Goal: Task Accomplishment & Management: Manage account settings

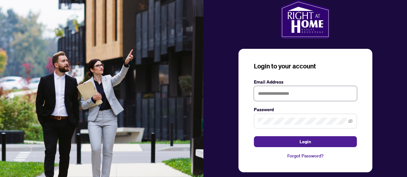
click at [301, 94] on input "text" at bounding box center [305, 93] width 103 height 15
type input "**********"
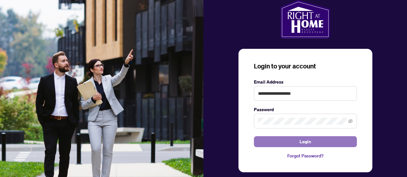
click at [294, 139] on button "Login" at bounding box center [305, 142] width 103 height 11
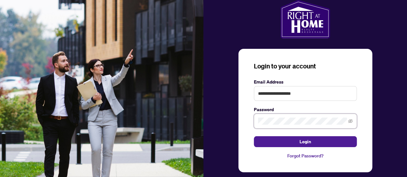
click at [229, 117] on div "**********" at bounding box center [306, 94] width 204 height 188
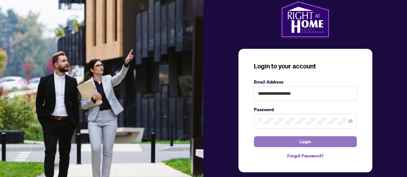
click at [285, 141] on button "Login" at bounding box center [305, 142] width 103 height 11
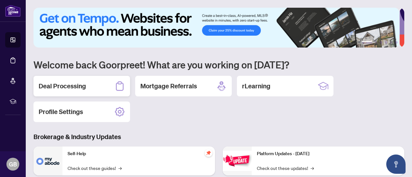
click at [80, 84] on h2 "Deal Processing" at bounding box center [62, 86] width 47 height 9
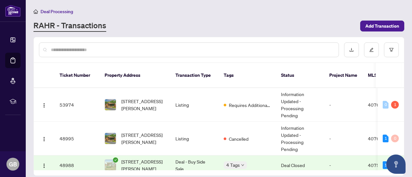
drag, startPoint x: 405, startPoint y: 85, endPoint x: 406, endPoint y: 96, distance: 11.7
click at [406, 96] on main "Deal Processing [PERSON_NAME] - Transactions Add Transaction Ticket Number Prop…" at bounding box center [219, 88] width 387 height 177
click at [394, 101] on div "1" at bounding box center [395, 105] width 8 height 8
click at [393, 101] on div "1" at bounding box center [395, 105] width 8 height 8
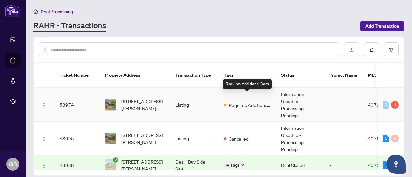
click at [258, 102] on span "Requires Additional Docs" at bounding box center [250, 105] width 42 height 7
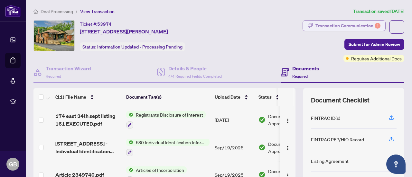
click at [356, 26] on div "Transaction Communication 1" at bounding box center [348, 26] width 65 height 10
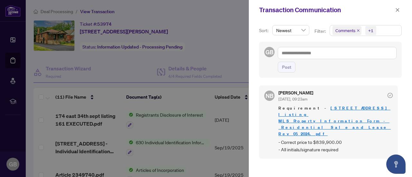
click at [327, 112] on link "[STREET_ADDRESS] listing MLS_Property_Information_Form_-_Residential_Sale_and_L…" at bounding box center [335, 121] width 112 height 31
click at [397, 13] on span "button" at bounding box center [398, 10] width 5 height 10
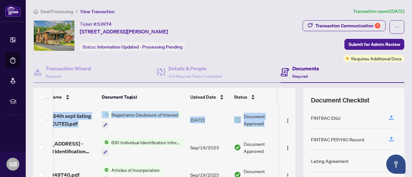
scroll to position [0, 37]
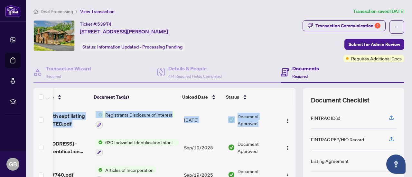
drag, startPoint x: 290, startPoint y: 152, endPoint x: 295, endPoint y: 143, distance: 10.4
click at [295, 143] on div "(11) File Name Document Tag(s) Upload Date Status 174 east 34th sept listing 16…" at bounding box center [218, 167] width 371 height 158
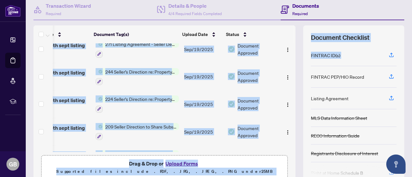
scroll to position [85, 0]
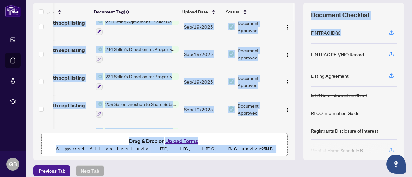
click at [241, 142] on div "Drag & Drop or Upload Forms Supported files include .PDF, .JPG, .JPEG, .PNG und…" at bounding box center [164, 145] width 238 height 16
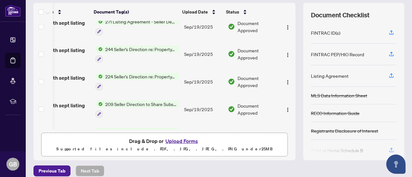
click at [189, 139] on button "Upload Forms" at bounding box center [182, 141] width 36 height 8
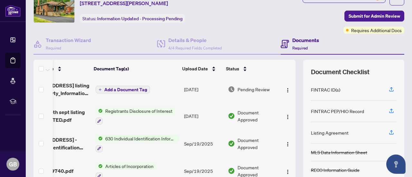
scroll to position [0, 37]
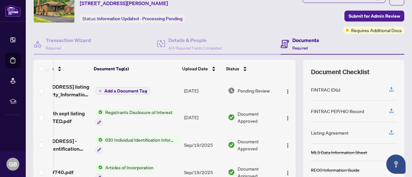
click at [133, 90] on span "Add a Document Tag" at bounding box center [125, 91] width 43 height 5
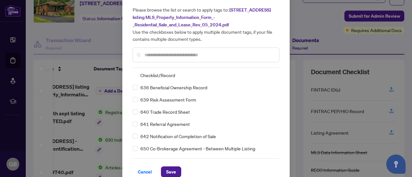
scroll to position [29, 0]
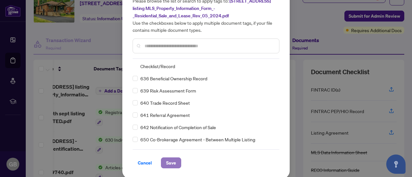
click at [167, 162] on span "Save" at bounding box center [171, 163] width 10 height 10
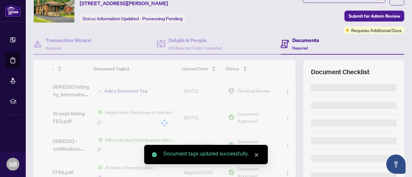
scroll to position [0, 0]
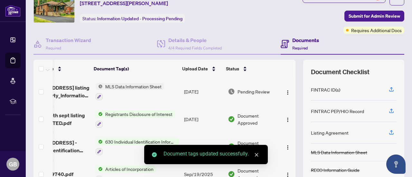
click at [194, 85] on td "[DATE]" at bounding box center [204, 92] width 44 height 28
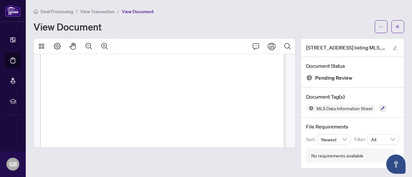
scroll to position [634, 0]
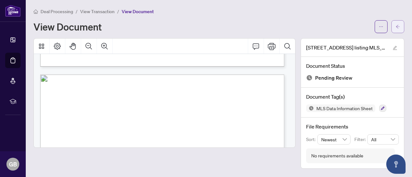
click at [403, 28] on button "button" at bounding box center [398, 26] width 13 height 13
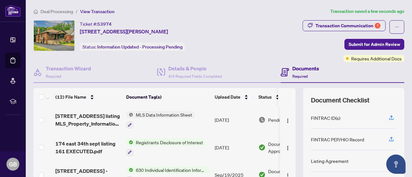
click at [173, 115] on span "MLS Data Information Sheet" at bounding box center [164, 114] width 62 height 7
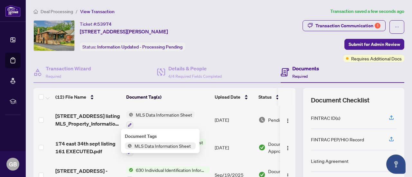
click at [167, 146] on span "MLS Data Information Sheet" at bounding box center [163, 146] width 62 height 7
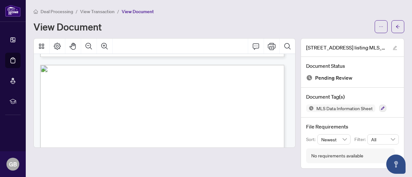
scroll to position [625, 0]
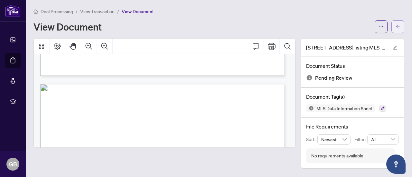
click at [399, 25] on icon "arrow-left" at bounding box center [398, 26] width 5 height 5
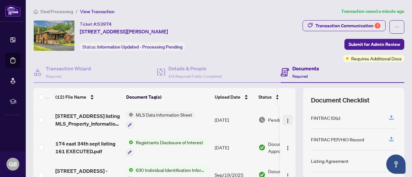
click at [285, 121] on img "button" at bounding box center [287, 121] width 5 height 5
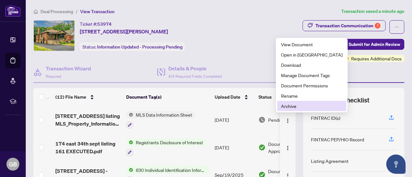
click at [291, 107] on span "Archive" at bounding box center [312, 106] width 62 height 7
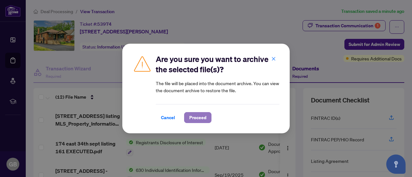
click at [200, 119] on span "Proceed" at bounding box center [197, 118] width 17 height 10
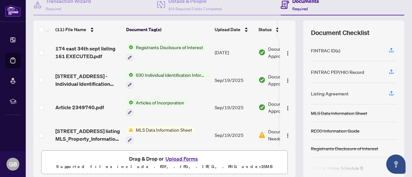
scroll to position [91, 0]
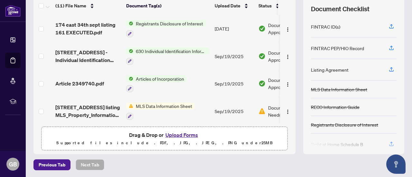
click at [183, 136] on button "Upload Forms" at bounding box center [182, 135] width 36 height 8
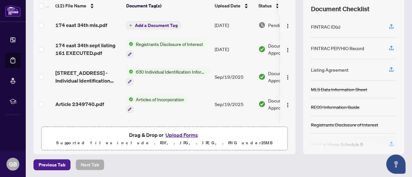
click at [158, 24] on span "Add a Document Tag" at bounding box center [156, 25] width 43 height 5
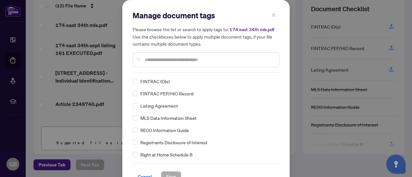
click at [272, 15] on icon "close" at bounding box center [274, 15] width 4 height 4
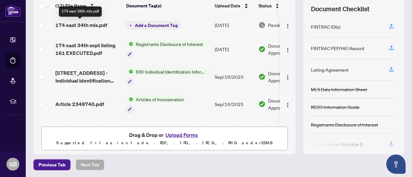
click at [97, 23] on span "174 east 34th mls.pdf" at bounding box center [81, 25] width 52 height 8
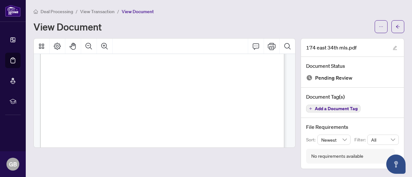
scroll to position [606, 0]
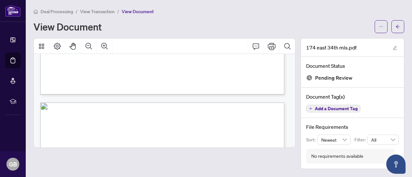
click at [349, 110] on span "Add a Document Tag" at bounding box center [336, 109] width 43 height 5
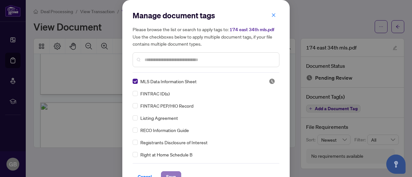
click at [170, 173] on span "Save" at bounding box center [171, 177] width 10 height 10
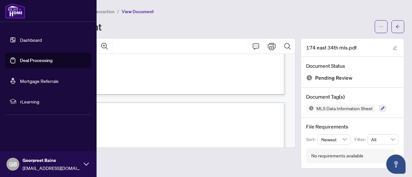
click at [24, 39] on link "Dashboard" at bounding box center [31, 40] width 22 height 6
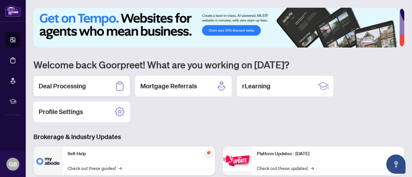
click at [83, 87] on h2 "Deal Processing" at bounding box center [62, 86] width 47 height 9
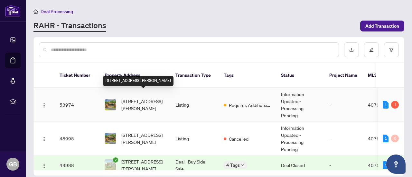
click at [142, 98] on span "[STREET_ADDRESS][PERSON_NAME]" at bounding box center [143, 105] width 44 height 14
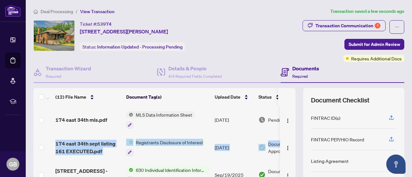
drag, startPoint x: 292, startPoint y: 126, endPoint x: 293, endPoint y: 134, distance: 7.9
click at [293, 134] on div "(12) File Name Document Tag(s) Upload Date Status 174 east 34th mls.pdf MLS Dat…" at bounding box center [218, 167] width 371 height 158
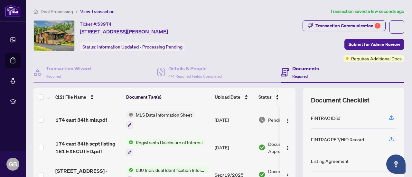
click at [227, 127] on td "[DATE]" at bounding box center [234, 120] width 44 height 28
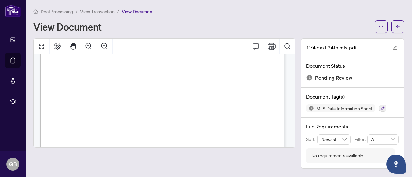
scroll to position [606, 0]
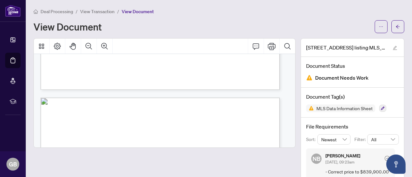
scroll to position [607, 0]
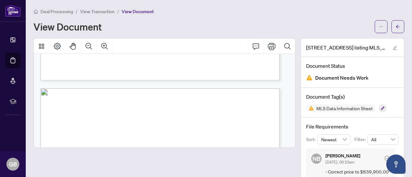
click at [339, 14] on div "Deal Processing / View Transaction / View Document" at bounding box center [218, 11] width 371 height 7
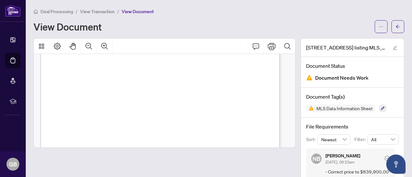
scroll to position [0, 0]
